Goal: Task Accomplishment & Management: Use online tool/utility

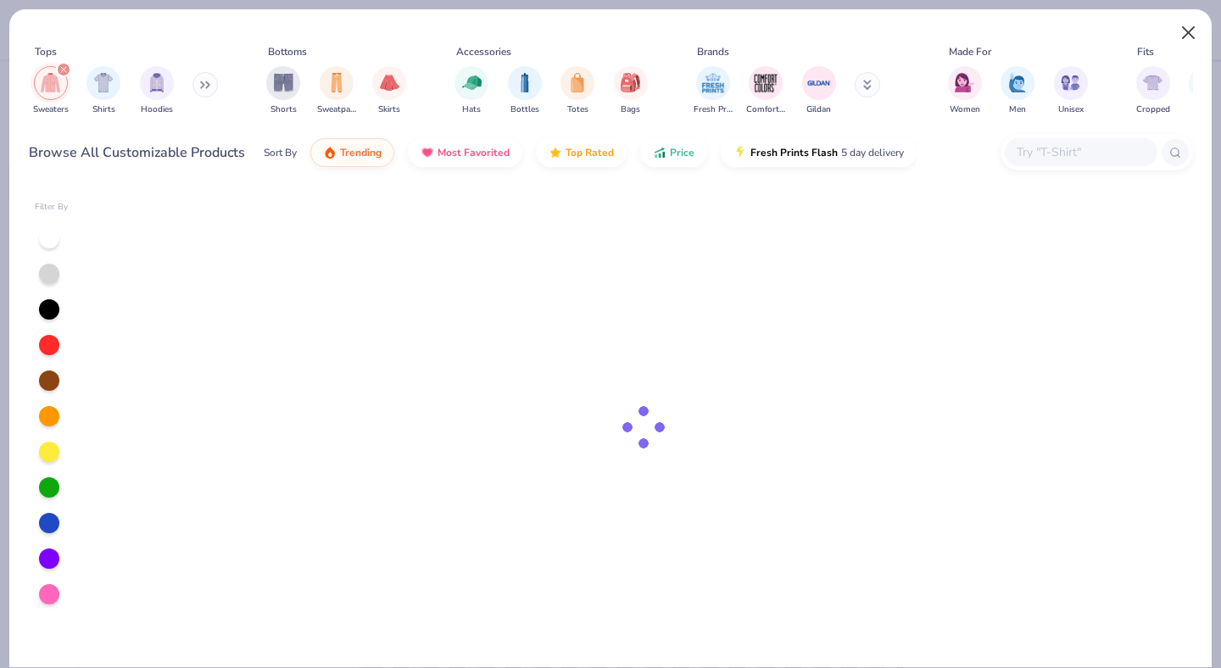
click at [1193, 36] on button "Close" at bounding box center [1188, 33] width 32 height 32
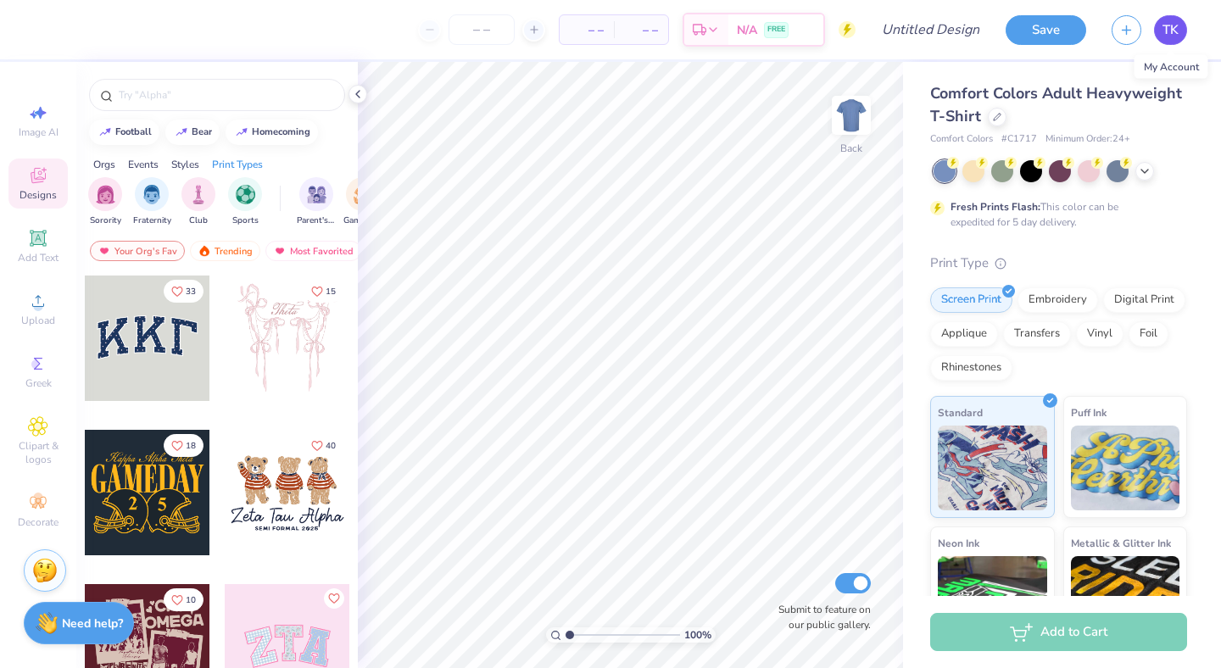
click at [1167, 25] on span "TK" at bounding box center [1170, 29] width 16 height 19
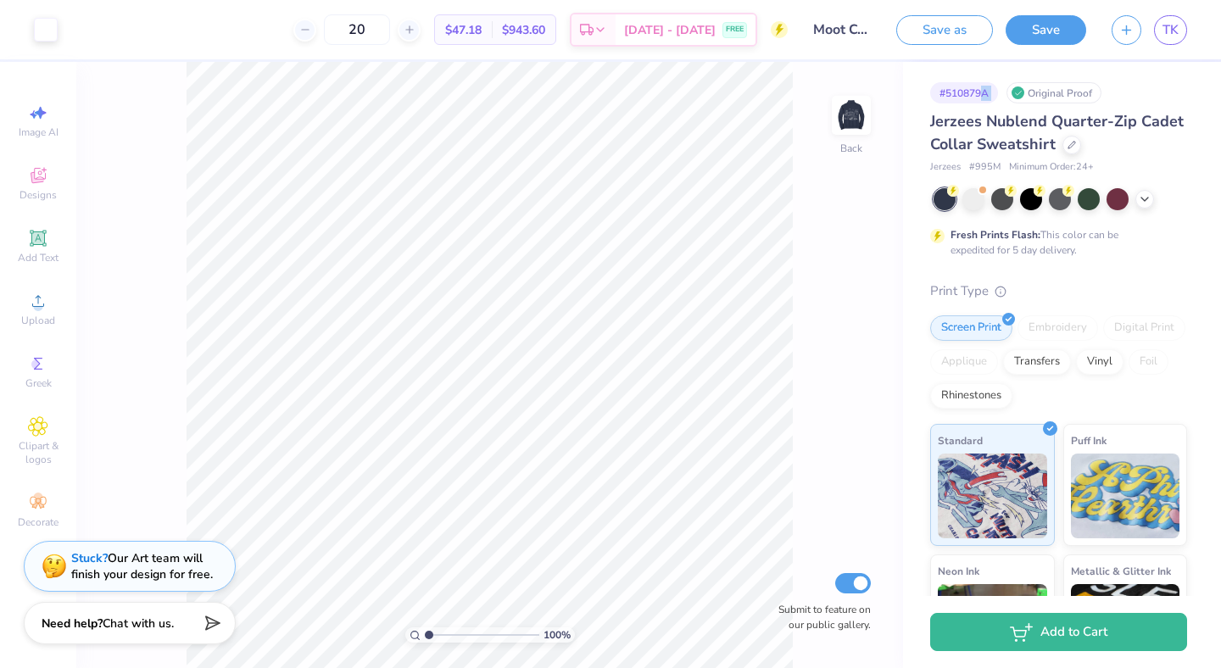
drag, startPoint x: 1214, startPoint y: 70, endPoint x: 1058, endPoint y: 105, distance: 160.0
click at [1023, 99] on div "# 510879A Original Proof Jerzees Nublend Quarter-Zip Cadet Collar Sweatshirt Je…" at bounding box center [1062, 434] width 318 height 745
click at [835, 114] on img at bounding box center [851, 115] width 68 height 68
